Goal: Task Accomplishment & Management: Complete application form

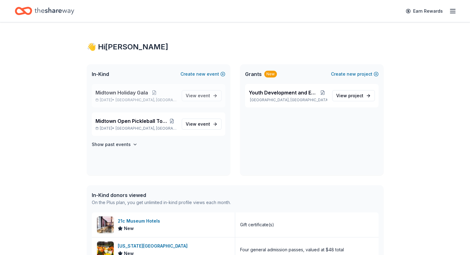
click at [134, 93] on span "Midtown Holiday Gala" at bounding box center [122, 92] width 53 height 7
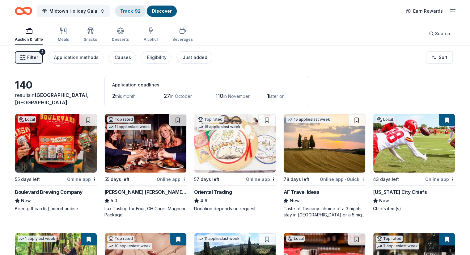
drag, startPoint x: 133, startPoint y: 7, endPoint x: 144, endPoint y: 9, distance: 11.2
click at [133, 7] on div "Track · 92" at bounding box center [130, 11] width 30 height 11
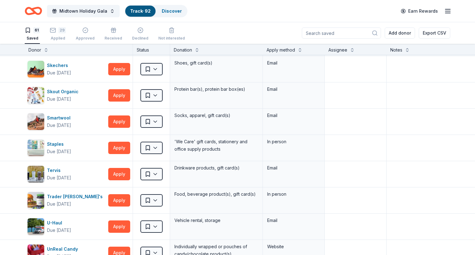
scroll to position [1412, 0]
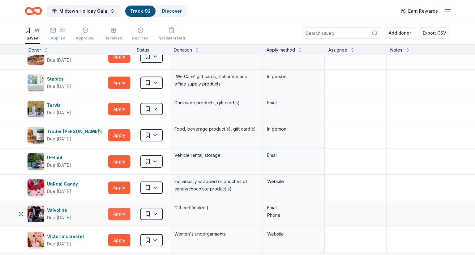
click at [117, 210] on button "Apply" at bounding box center [119, 214] width 22 height 12
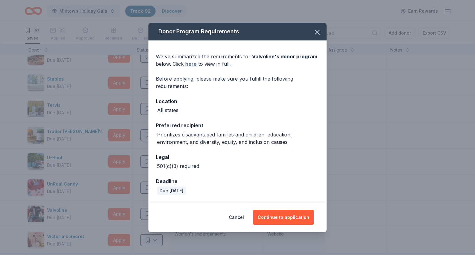
click at [189, 63] on link "here" at bounding box center [190, 63] width 11 height 7
click at [291, 221] on button "Continue to application" at bounding box center [284, 217] width 62 height 15
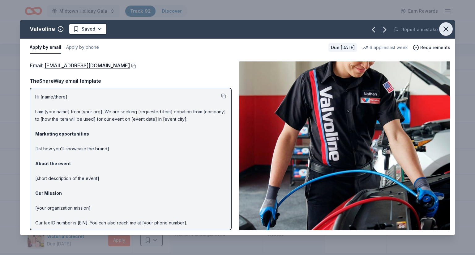
click at [444, 27] on icon "button" at bounding box center [446, 29] width 4 height 4
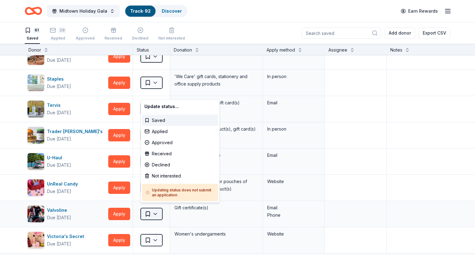
click at [149, 208] on html "Midtown Holiday Gala Track · 92 Discover Earn Rewards 61 Saved 29 Applied Appro…" at bounding box center [237, 127] width 475 height 255
click at [159, 131] on div "Applied" at bounding box center [180, 131] width 76 height 11
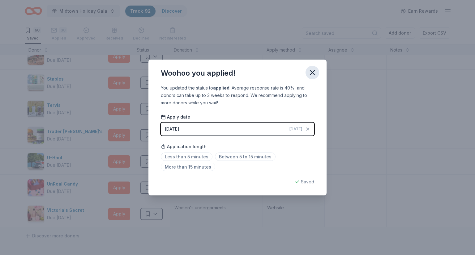
click at [317, 71] on button "button" at bounding box center [312, 73] width 14 height 14
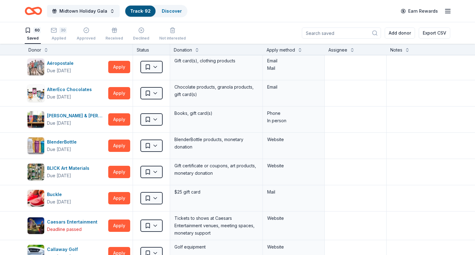
scroll to position [0, 0]
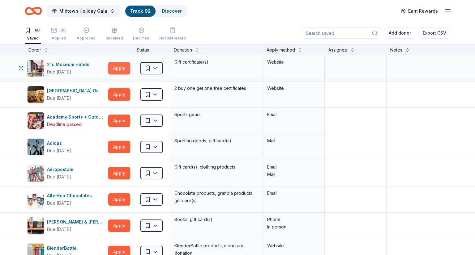
click at [125, 67] on button "Apply" at bounding box center [119, 68] width 22 height 12
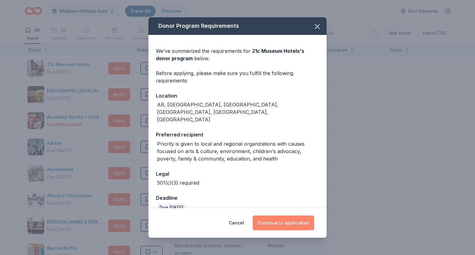
click at [275, 225] on button "Continue to application" at bounding box center [284, 223] width 62 height 15
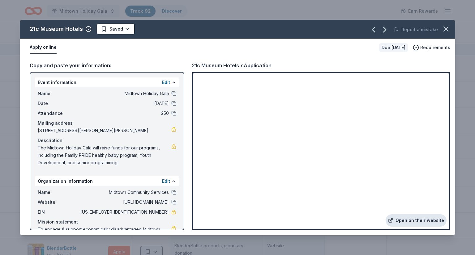
click at [404, 222] on link "Open on their website" at bounding box center [416, 221] width 61 height 12
click at [446, 29] on icon "button" at bounding box center [446, 29] width 9 height 9
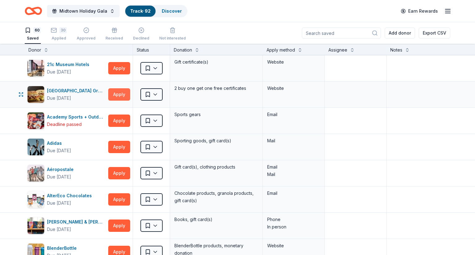
click at [117, 95] on button "Apply" at bounding box center [119, 94] width 22 height 12
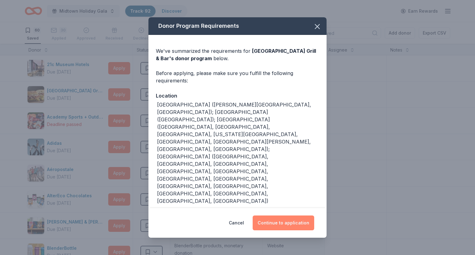
click at [297, 222] on button "Continue to application" at bounding box center [284, 223] width 62 height 15
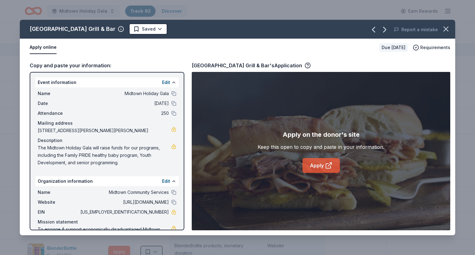
click at [317, 165] on link "Apply" at bounding box center [320, 165] width 37 height 15
click at [448, 27] on icon "button" at bounding box center [446, 29] width 4 height 4
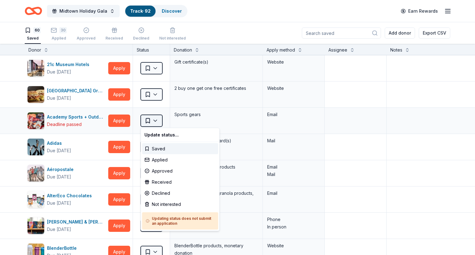
click at [153, 121] on html "Midtown Holiday Gala Track · 92 Discover Earn Rewards 60 Saved 30 Applied Appro…" at bounding box center [237, 127] width 475 height 255
click at [170, 203] on div "Not interested" at bounding box center [180, 204] width 76 height 11
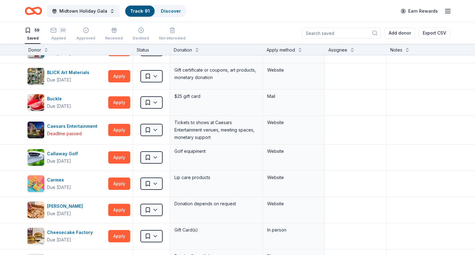
scroll to position [187, 0]
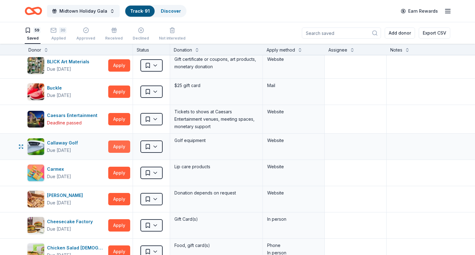
click at [115, 146] on button "Apply" at bounding box center [119, 147] width 22 height 12
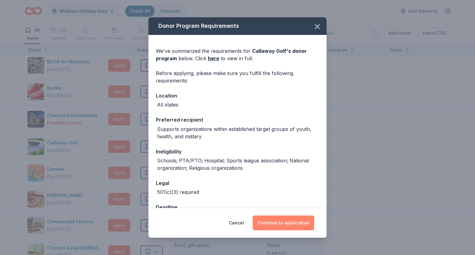
click at [275, 220] on button "Continue to application" at bounding box center [284, 223] width 62 height 15
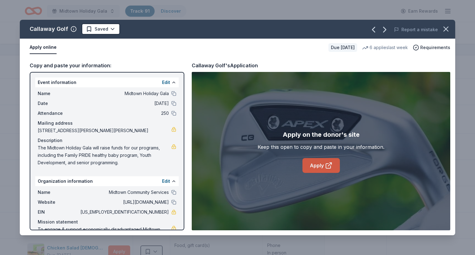
click at [326, 167] on icon at bounding box center [328, 165] width 7 height 7
click at [449, 27] on icon "button" at bounding box center [446, 29] width 9 height 9
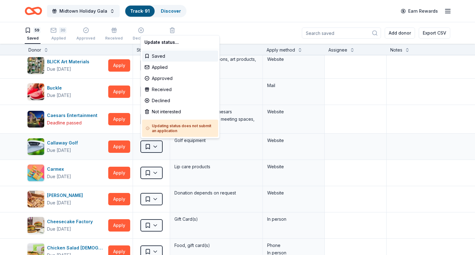
click at [146, 149] on html "Midtown Holiday Gala Track · 91 Discover Earn Rewards 59 Saved 30 Applied Appro…" at bounding box center [237, 127] width 475 height 255
click at [169, 113] on div "Not interested" at bounding box center [180, 111] width 76 height 11
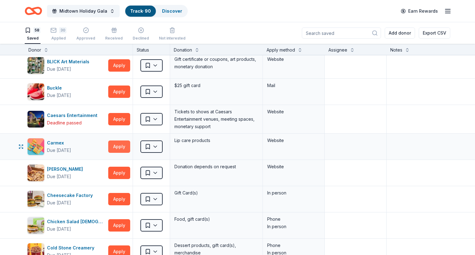
click at [120, 143] on button "Apply" at bounding box center [119, 147] width 22 height 12
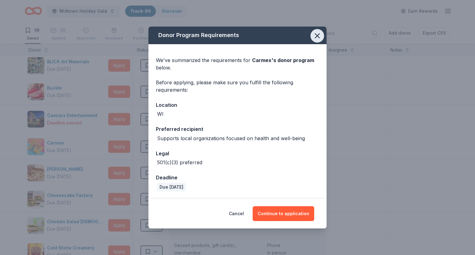
click at [314, 35] on icon "button" at bounding box center [317, 36] width 9 height 9
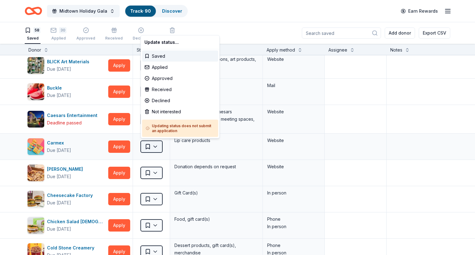
click at [160, 144] on html "Midtown Holiday Gala Track · 90 Discover Earn Rewards 58 Saved 30 Applied Appro…" at bounding box center [237, 127] width 475 height 255
click at [174, 116] on div "Not interested" at bounding box center [180, 111] width 76 height 11
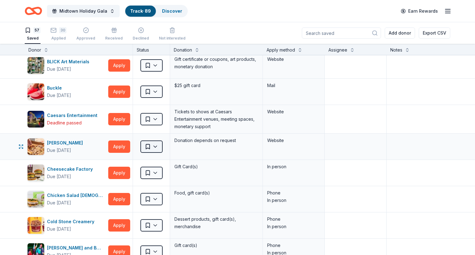
click at [158, 146] on html "Midtown Holiday Gala Track · 89 Discover Earn Rewards 57 Saved 30 Applied Appro…" at bounding box center [237, 127] width 475 height 255
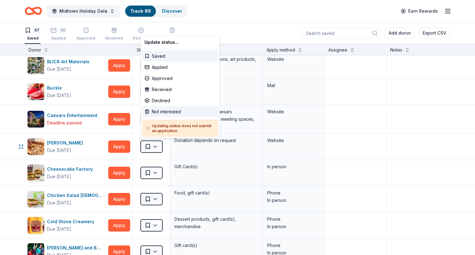
click at [176, 113] on div "Not interested" at bounding box center [180, 111] width 76 height 11
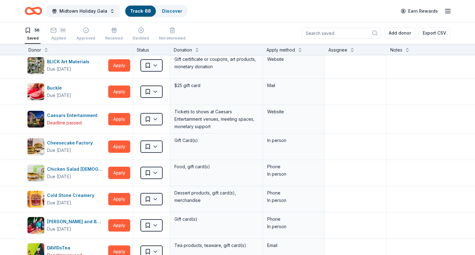
scroll to position [261, 0]
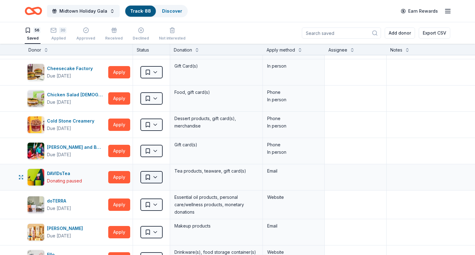
click at [151, 178] on html "Midtown Holiday Gala Track · 88 Discover Earn Rewards 56 Saved 30 Applied Appro…" at bounding box center [237, 127] width 475 height 255
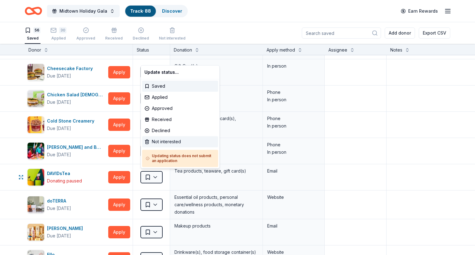
click at [167, 143] on div "Not interested" at bounding box center [180, 141] width 76 height 11
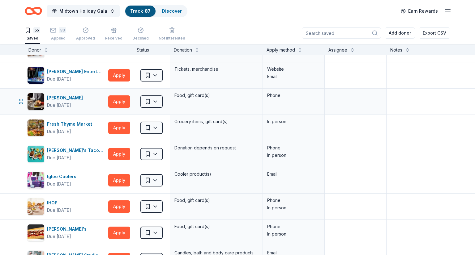
scroll to position [446, 0]
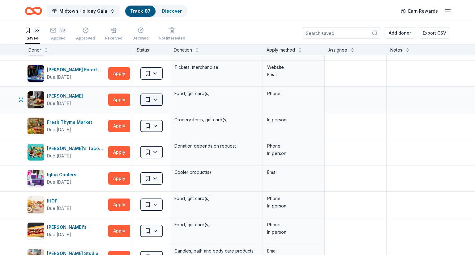
click at [156, 99] on html "Midtown Holiday Gala Track · 87 Discover Earn Rewards 55 Saved 30 Applied Appro…" at bounding box center [237, 127] width 475 height 255
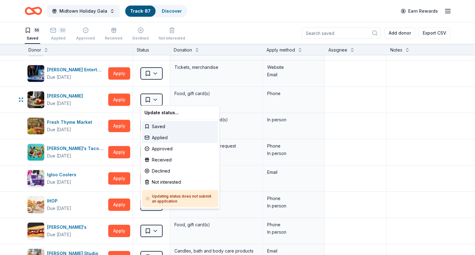
click at [167, 137] on div "Applied" at bounding box center [180, 137] width 76 height 11
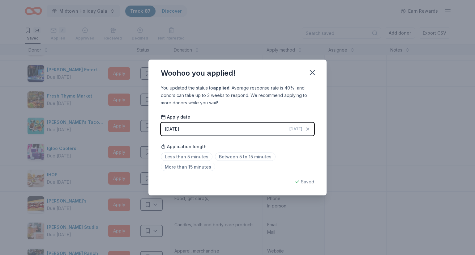
click at [267, 132] on button "[DATE] [DATE]" at bounding box center [237, 129] width 153 height 13
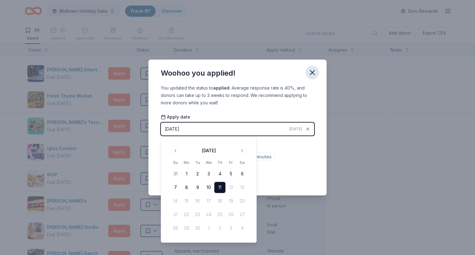
click at [315, 70] on icon "button" at bounding box center [312, 72] width 9 height 9
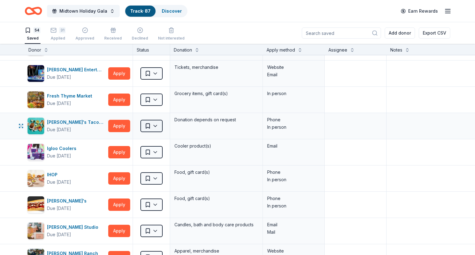
click at [147, 122] on html "Midtown Holiday Gala Track · 87 Discover Earn Rewards 54 Saved 31 Applied Appro…" at bounding box center [237, 127] width 475 height 255
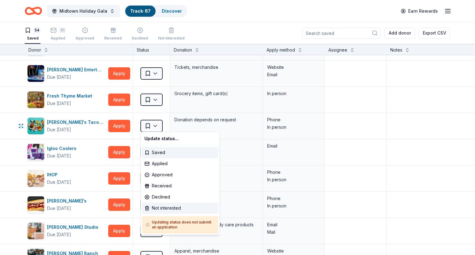
click at [171, 207] on div "Not interested" at bounding box center [180, 208] width 76 height 11
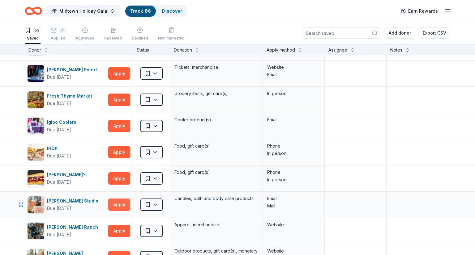
click at [117, 200] on button "Apply" at bounding box center [119, 205] width 22 height 12
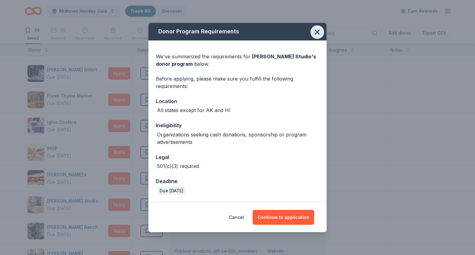
click at [316, 32] on icon "button" at bounding box center [317, 32] width 9 height 9
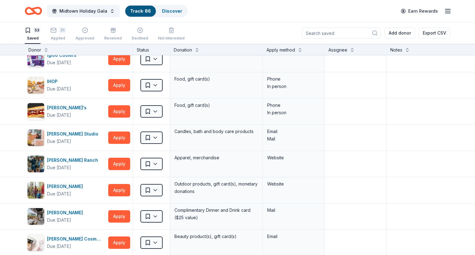
scroll to position [519, 0]
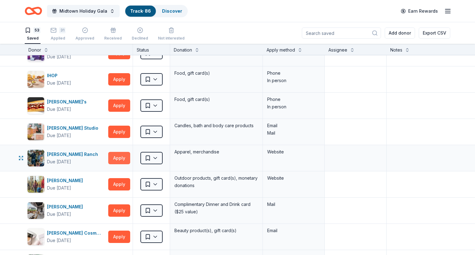
click at [119, 156] on button "Apply" at bounding box center [119, 158] width 22 height 12
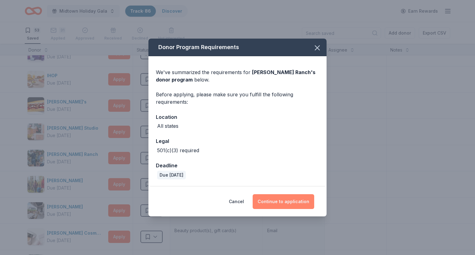
click at [281, 202] on button "Continue to application" at bounding box center [284, 201] width 62 height 15
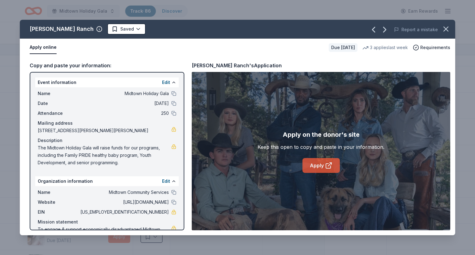
click at [323, 160] on link "Apply" at bounding box center [320, 165] width 37 height 15
click at [445, 29] on icon "button" at bounding box center [446, 29] width 4 height 4
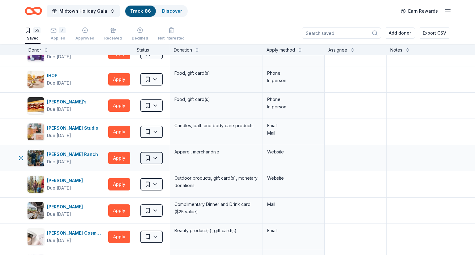
click at [154, 159] on html "Midtown Holiday Gala Track · 86 Discover Earn Rewards 53 Saved 31 Applied Appro…" at bounding box center [237, 127] width 475 height 255
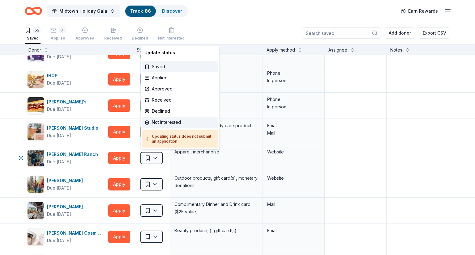
click at [163, 124] on div "Not interested" at bounding box center [180, 122] width 76 height 11
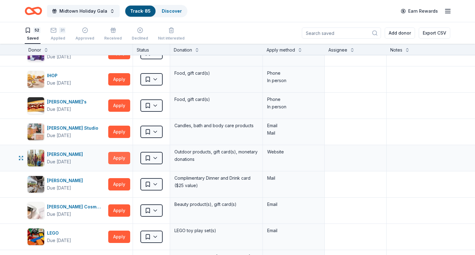
click at [124, 156] on button "Apply" at bounding box center [119, 158] width 22 height 12
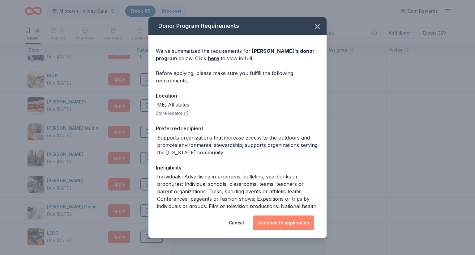
click at [292, 221] on button "Continue to application" at bounding box center [284, 223] width 62 height 15
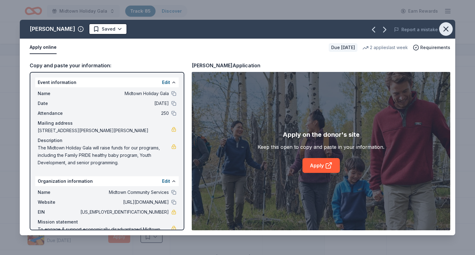
click at [450, 28] on button "button" at bounding box center [446, 29] width 14 height 14
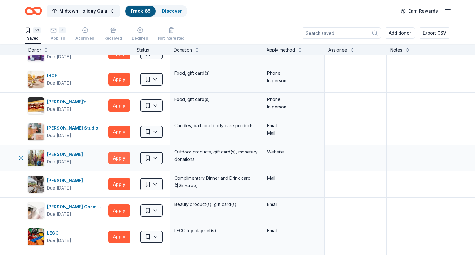
click at [125, 157] on button "Apply" at bounding box center [119, 158] width 22 height 12
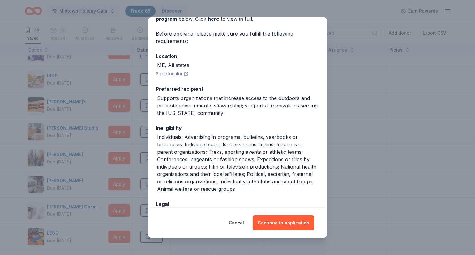
scroll to position [55, 0]
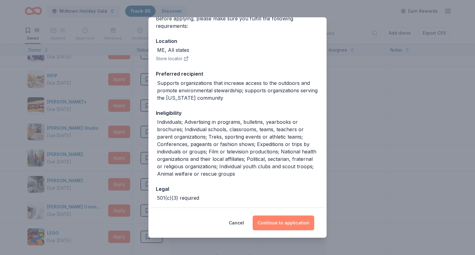
click at [279, 221] on button "Continue to application" at bounding box center [284, 223] width 62 height 15
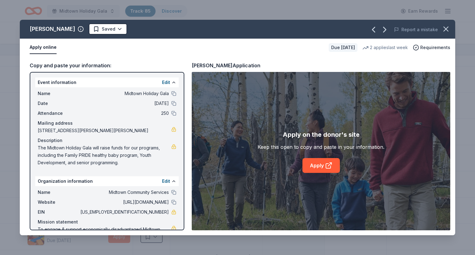
click at [323, 152] on div "Apply on the donor's site Keep this open to copy and paste in your information.…" at bounding box center [321, 151] width 127 height 43
click at [317, 166] on link "Apply" at bounding box center [320, 165] width 37 height 15
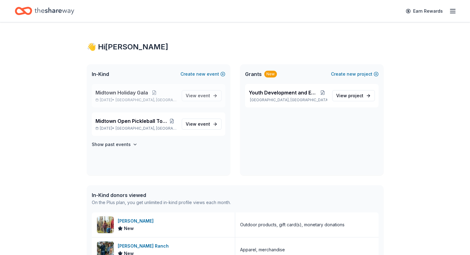
click at [104, 92] on span "Midtown Holiday Gala" at bounding box center [122, 92] width 53 height 7
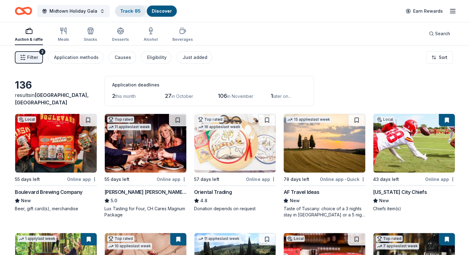
click at [137, 12] on link "Track · 85" at bounding box center [130, 10] width 20 height 5
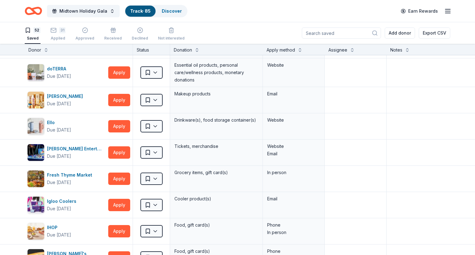
scroll to position [493, 0]
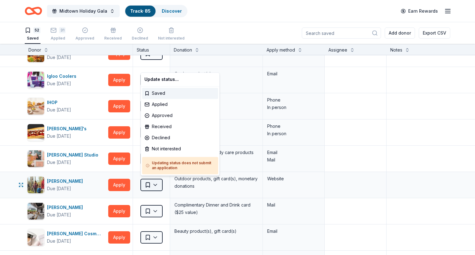
click at [148, 182] on html "Midtown Holiday Gala Track · 85 Discover Earn Rewards 52 Saved 31 Applied Appro…" at bounding box center [237, 127] width 475 height 255
click at [171, 149] on div "Not interested" at bounding box center [180, 148] width 76 height 11
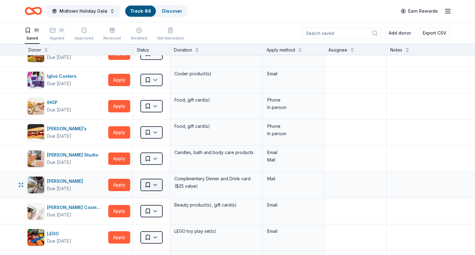
click at [153, 179] on html "Midtown Holiday Gala Track · 84 Discover Earn Rewards 51 Saved 31 Applied Appro…" at bounding box center [237, 127] width 475 height 255
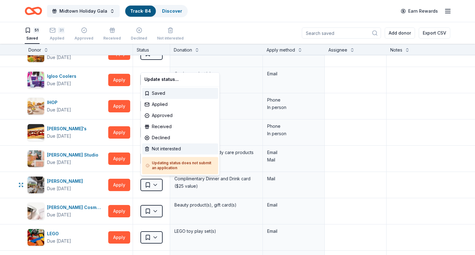
click at [173, 151] on div "Not interested" at bounding box center [180, 148] width 76 height 11
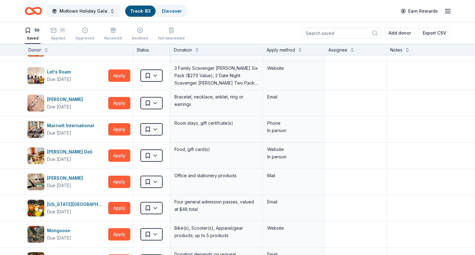
scroll to position [667, 0]
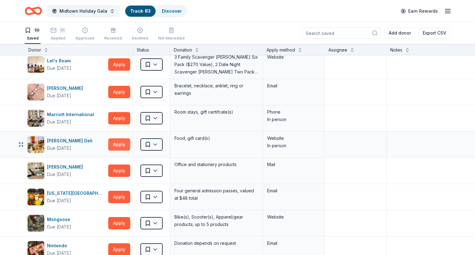
click at [115, 141] on button "Apply" at bounding box center [119, 145] width 22 height 12
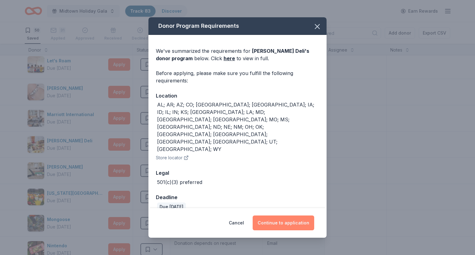
click at [286, 216] on button "Continue to application" at bounding box center [284, 223] width 62 height 15
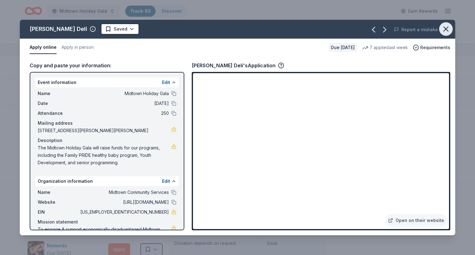
click at [448, 28] on icon "button" at bounding box center [446, 29] width 9 height 9
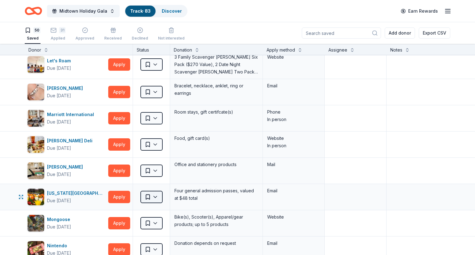
click at [146, 196] on html "Midtown Holiday Gala Track · 83 Discover Earn Rewards 50 Saved 31 Applied Appro…" at bounding box center [237, 127] width 475 height 255
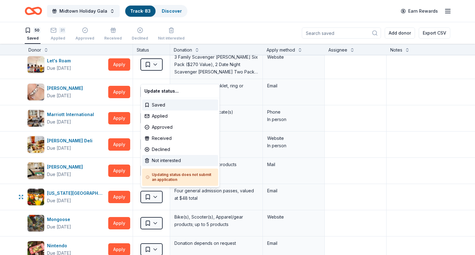
click at [169, 162] on div "Not interested" at bounding box center [180, 160] width 76 height 11
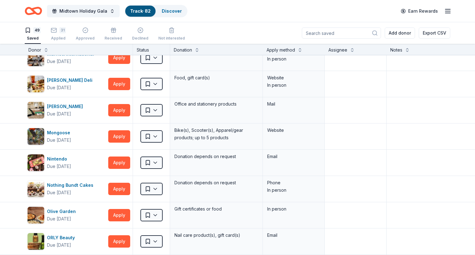
scroll to position [770, 0]
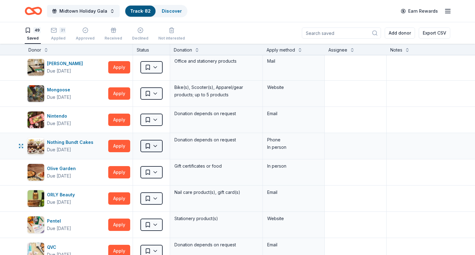
click at [160, 144] on html "Midtown Holiday Gala Track · 82 Discover Earn Rewards 49 Saved 31 Applied Appro…" at bounding box center [237, 127] width 475 height 255
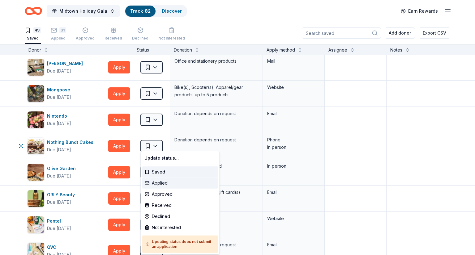
click at [169, 183] on div "Applied" at bounding box center [180, 183] width 76 height 11
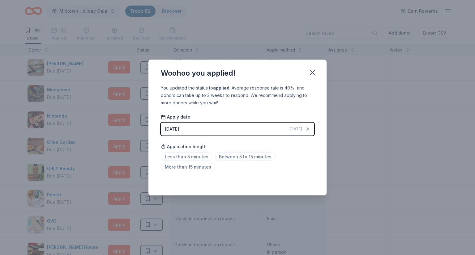
click at [227, 125] on button "[DATE] [DATE]" at bounding box center [237, 129] width 153 height 13
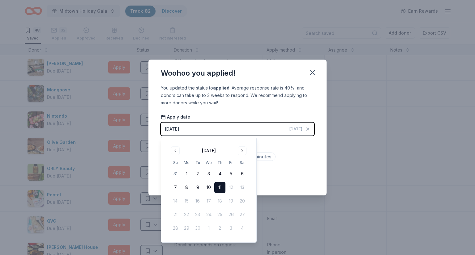
click at [221, 190] on button "11" at bounding box center [219, 187] width 11 height 11
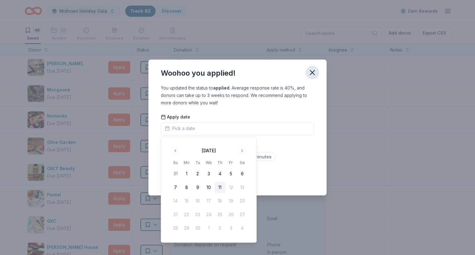
click at [313, 73] on icon "button" at bounding box center [312, 72] width 9 height 9
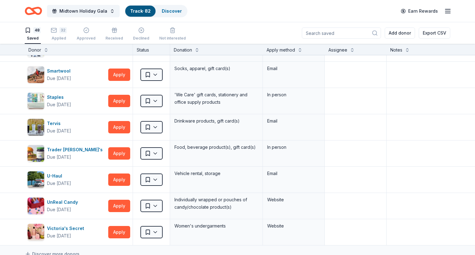
scroll to position [1086, 0]
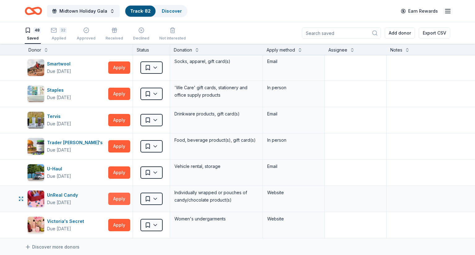
click at [122, 196] on button "Apply" at bounding box center [119, 199] width 22 height 12
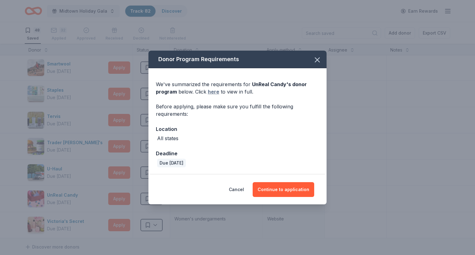
click at [215, 94] on link "here" at bounding box center [213, 91] width 11 height 7
click at [315, 57] on icon "button" at bounding box center [317, 60] width 9 height 9
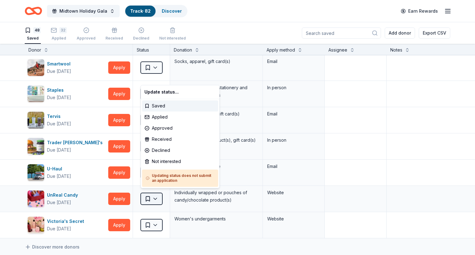
click at [151, 195] on html "Midtown Holiday Gala Track · 82 Discover Earn Rewards 48 Saved 32 Applied Appro…" at bounding box center [237, 127] width 475 height 255
click at [175, 158] on div "Not interested" at bounding box center [180, 161] width 76 height 11
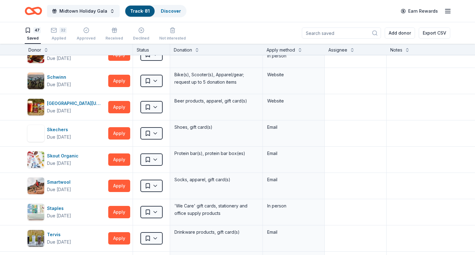
scroll to position [966, 0]
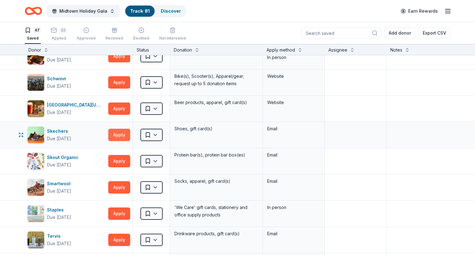
click at [120, 130] on button "Apply" at bounding box center [119, 135] width 22 height 12
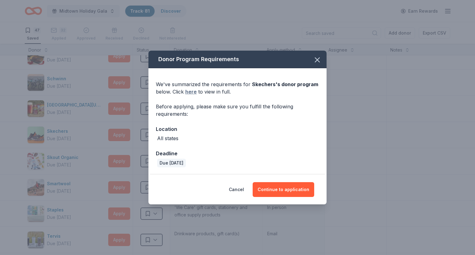
click at [188, 91] on link "here" at bounding box center [190, 91] width 11 height 7
click at [319, 63] on icon "button" at bounding box center [317, 60] width 9 height 9
